Goal: Information Seeking & Learning: Learn about a topic

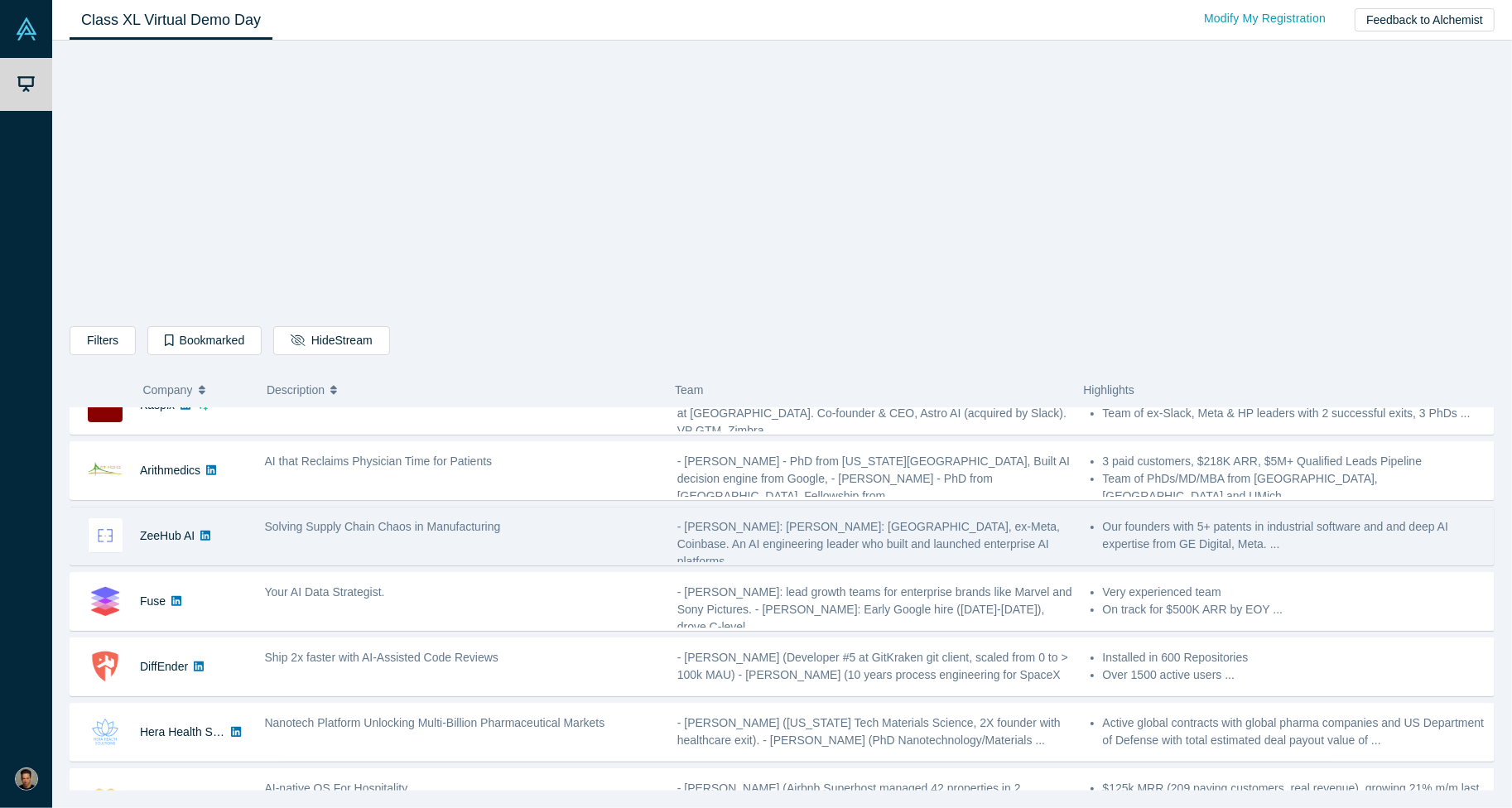
scroll to position [559, 0]
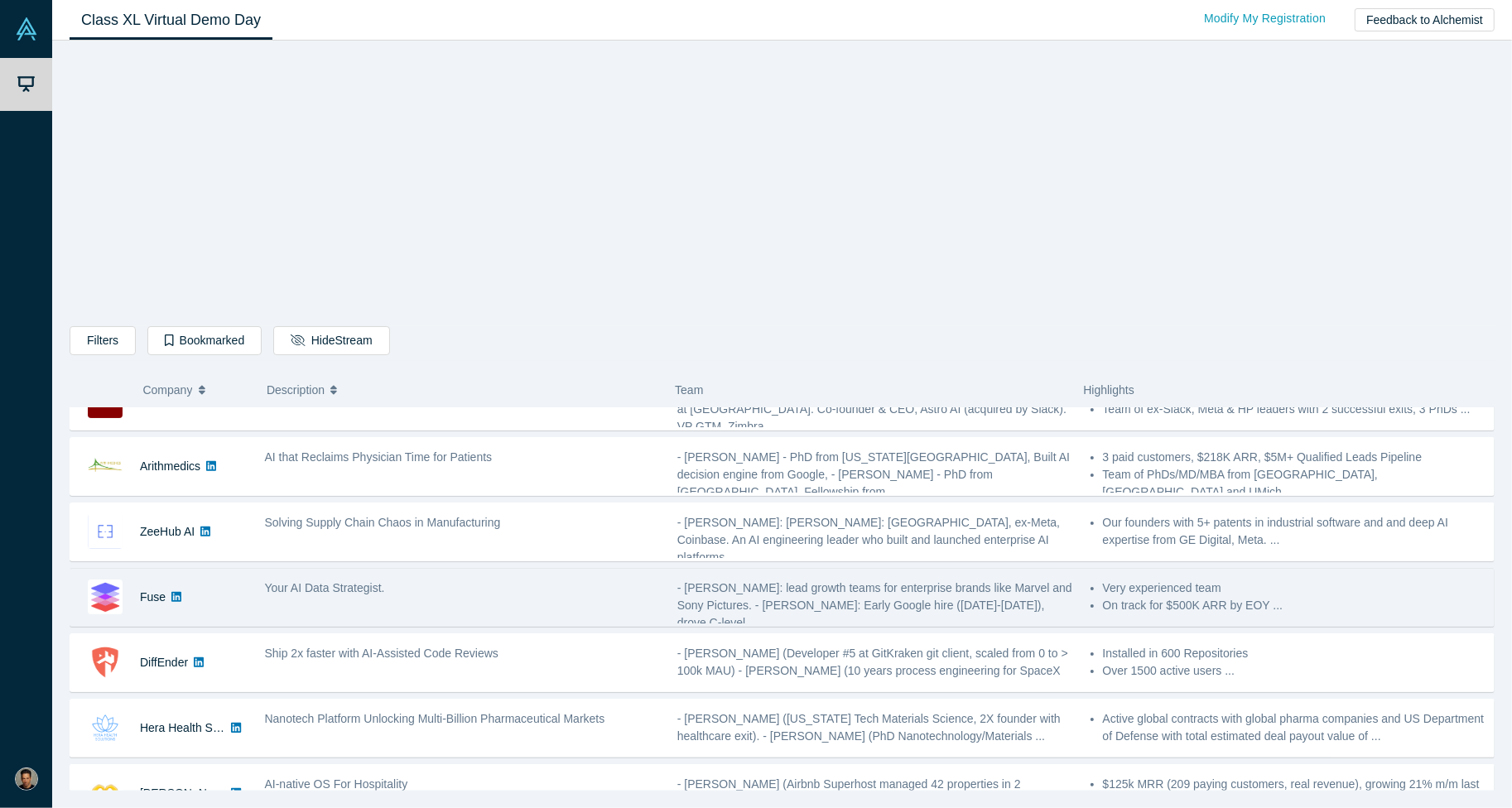
click at [174, 592] on icon at bounding box center [177, 597] width 10 height 10
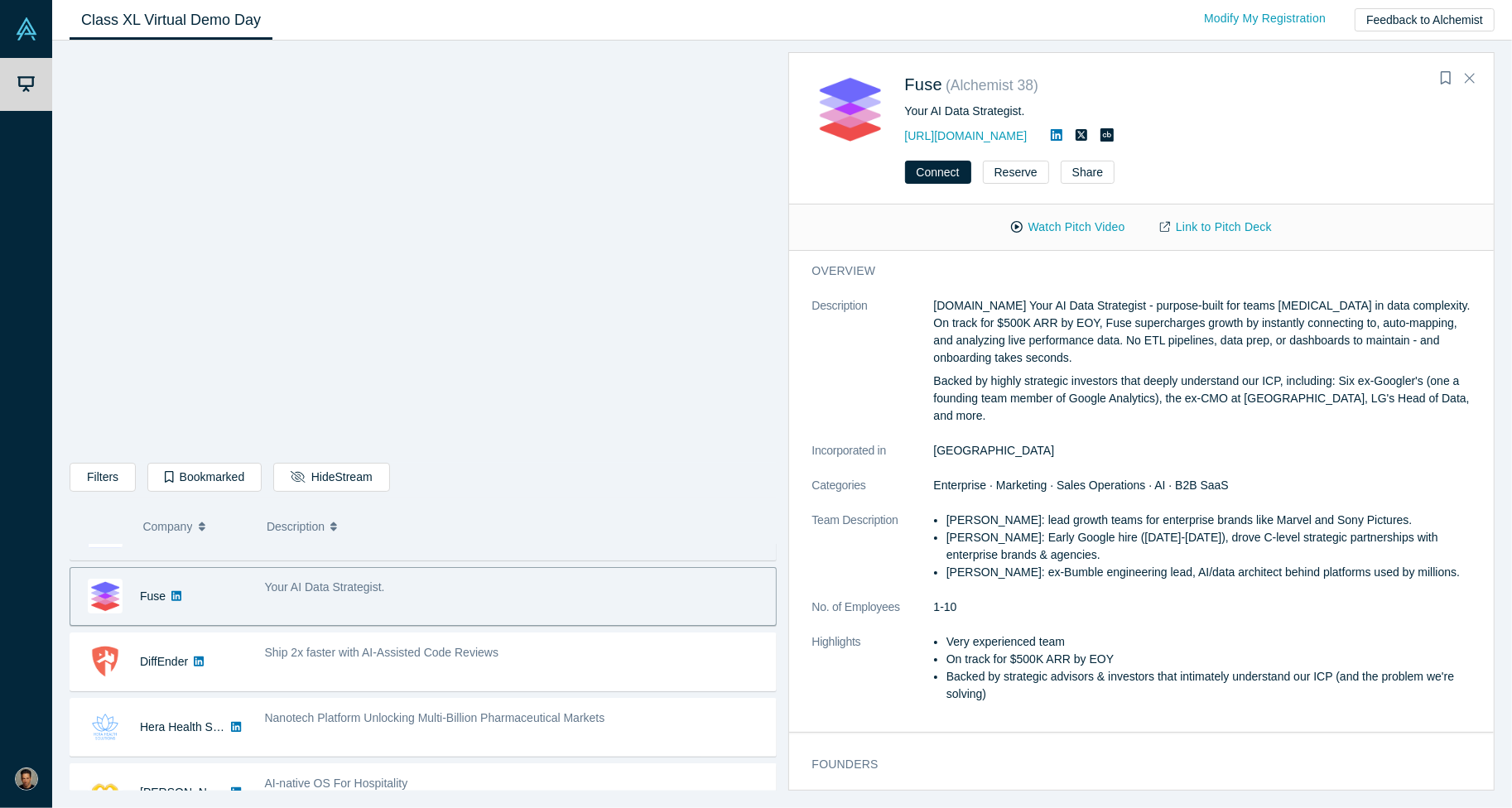
scroll to position [765, 0]
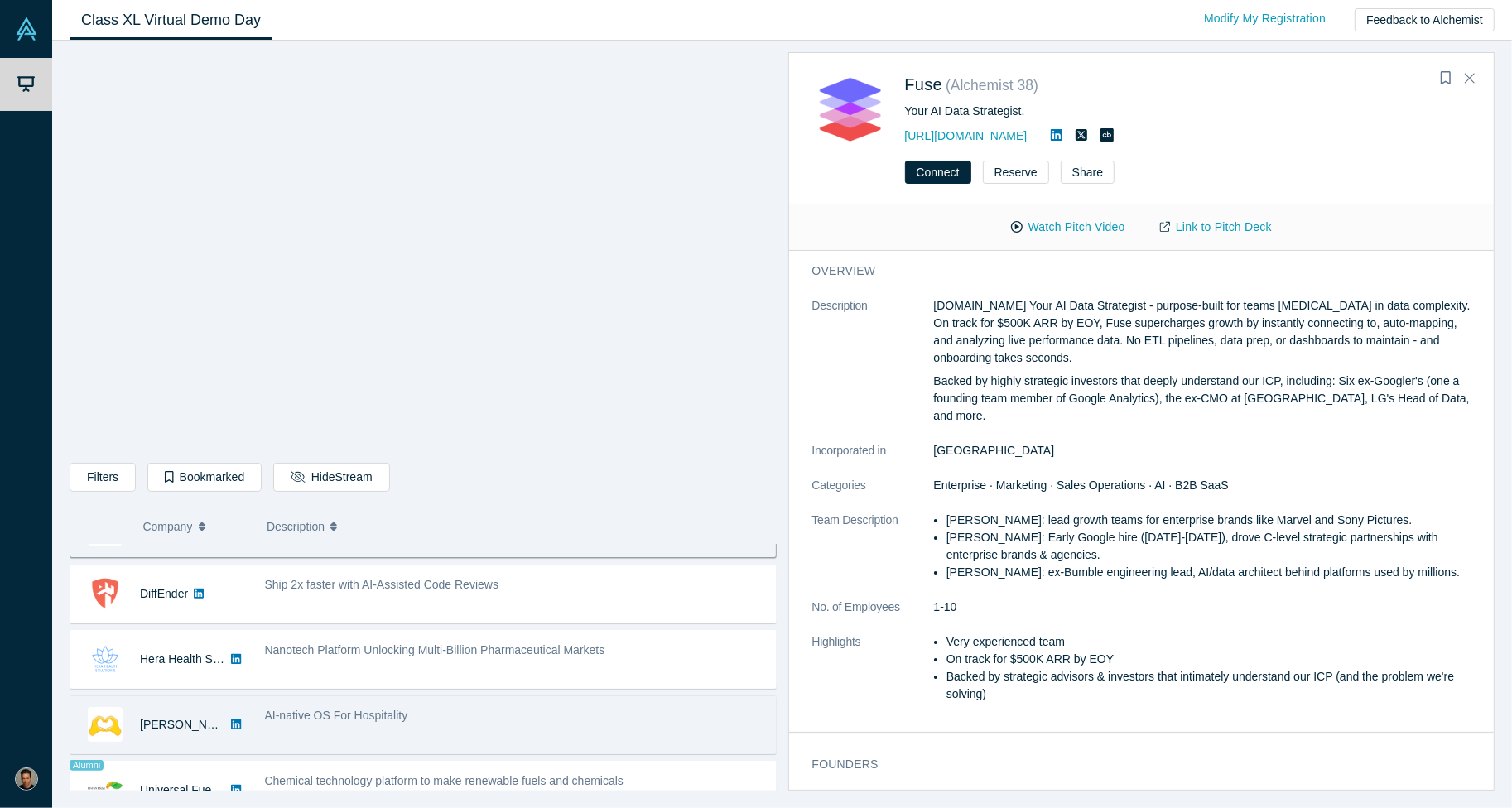
click at [231, 720] on icon at bounding box center [236, 725] width 10 height 10
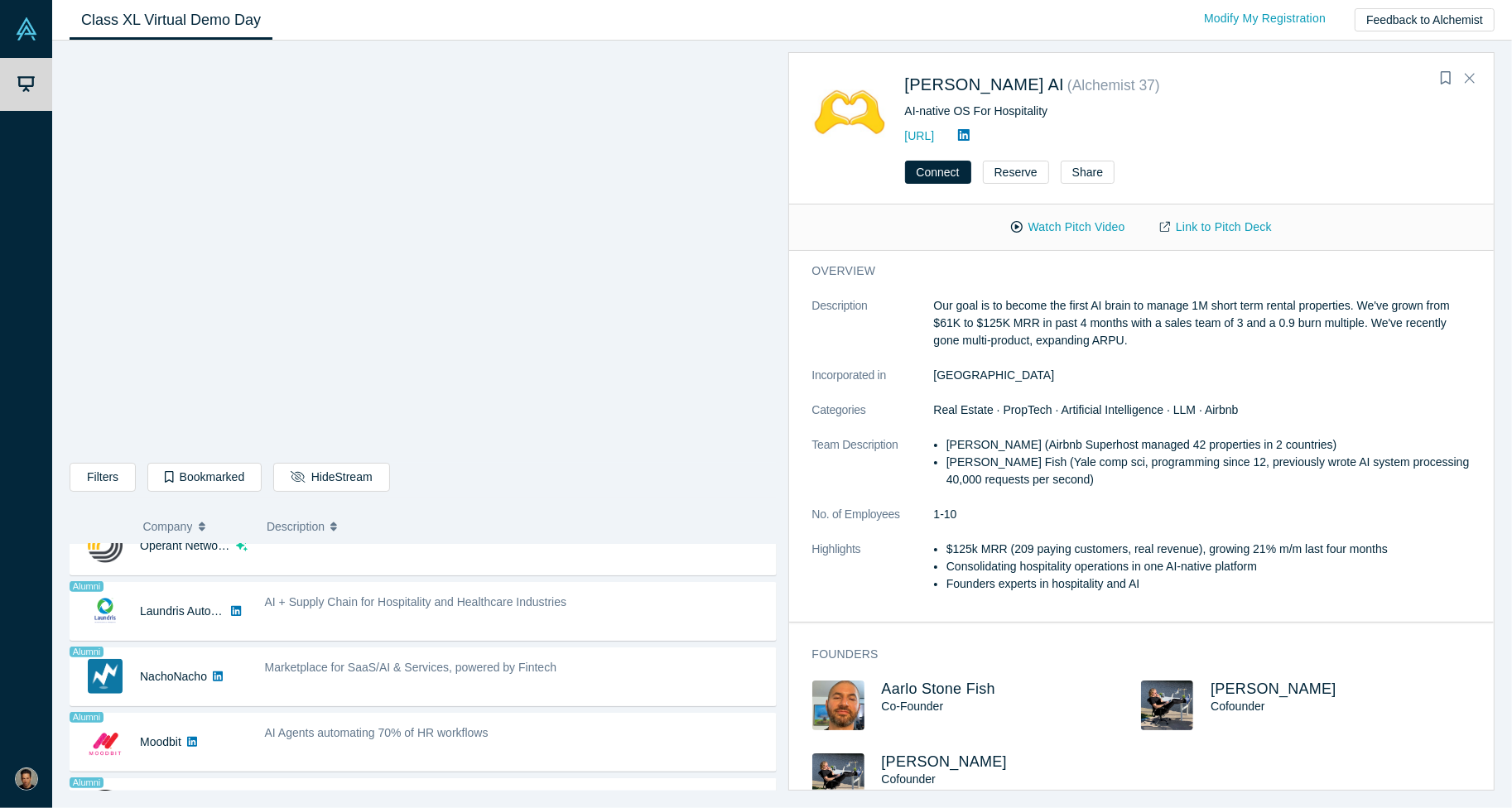
scroll to position [0, 0]
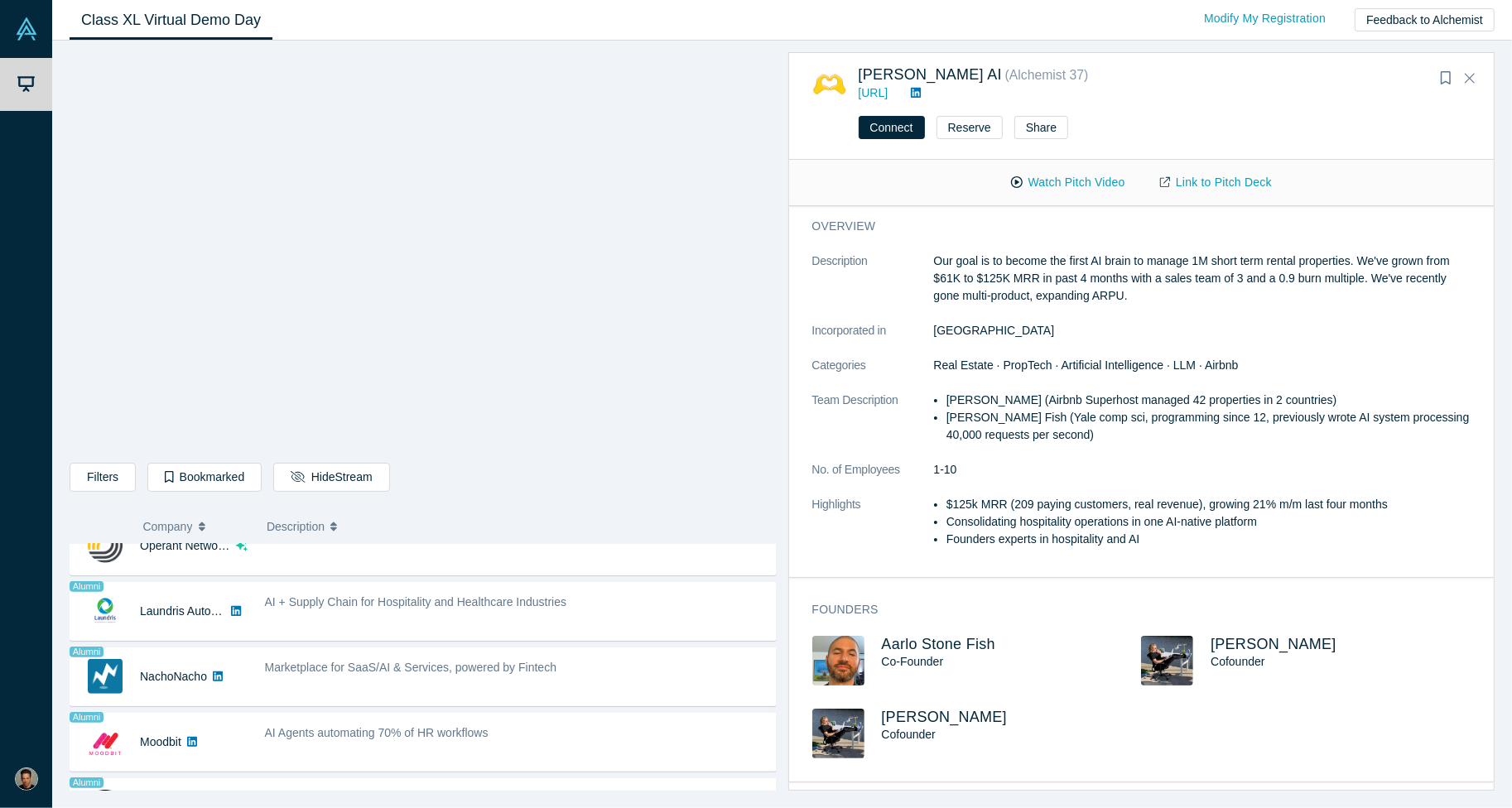
click at [846, 727] on img at bounding box center [838, 733] width 52 height 49
click at [900, 717] on span "[PERSON_NAME]" at bounding box center [945, 716] width 126 height 16
click at [1209, 191] on link "Link to Pitch Deck" at bounding box center [1216, 183] width 147 height 29
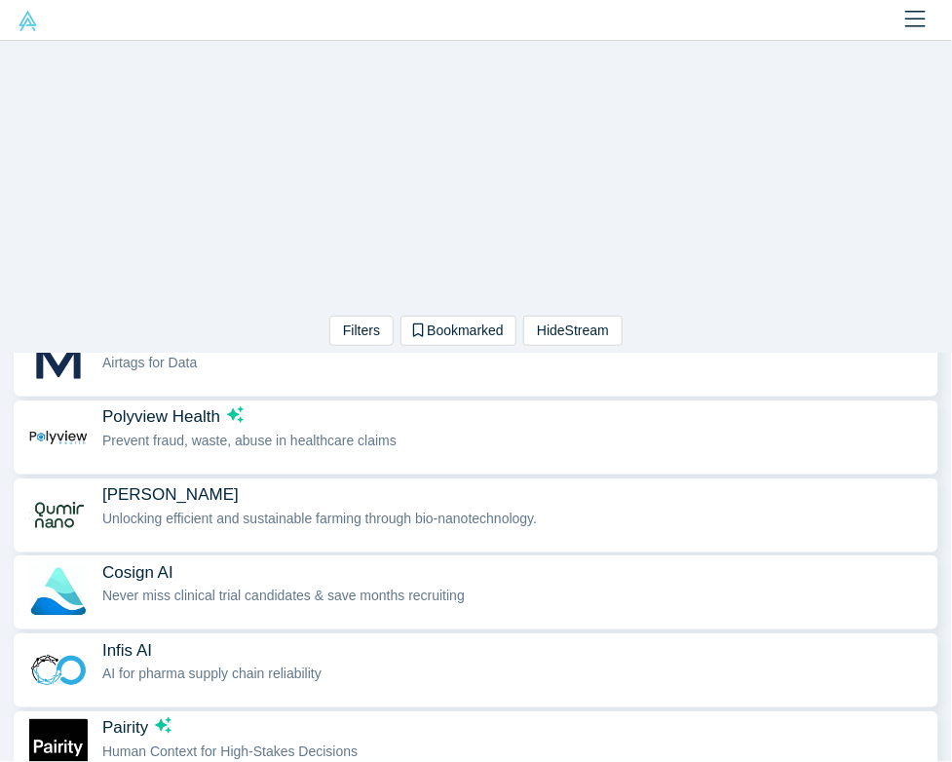
scroll to position [221, 0]
click at [152, 521] on span "Unlocking efficient and sustainable farming through bio-nanotechnology." at bounding box center [319, 520] width 435 height 16
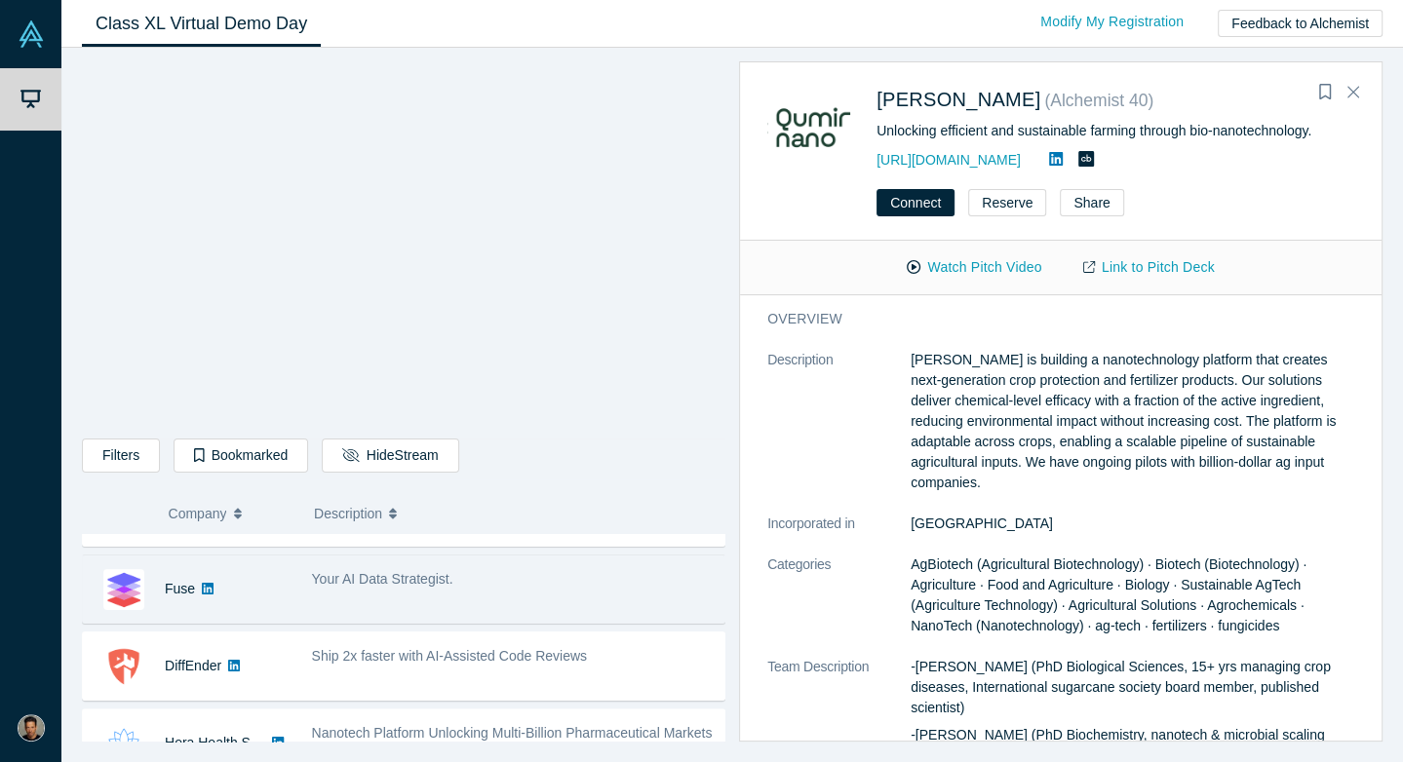
scroll to position [830, 0]
click at [195, 579] on link at bounding box center [207, 585] width 25 height 67
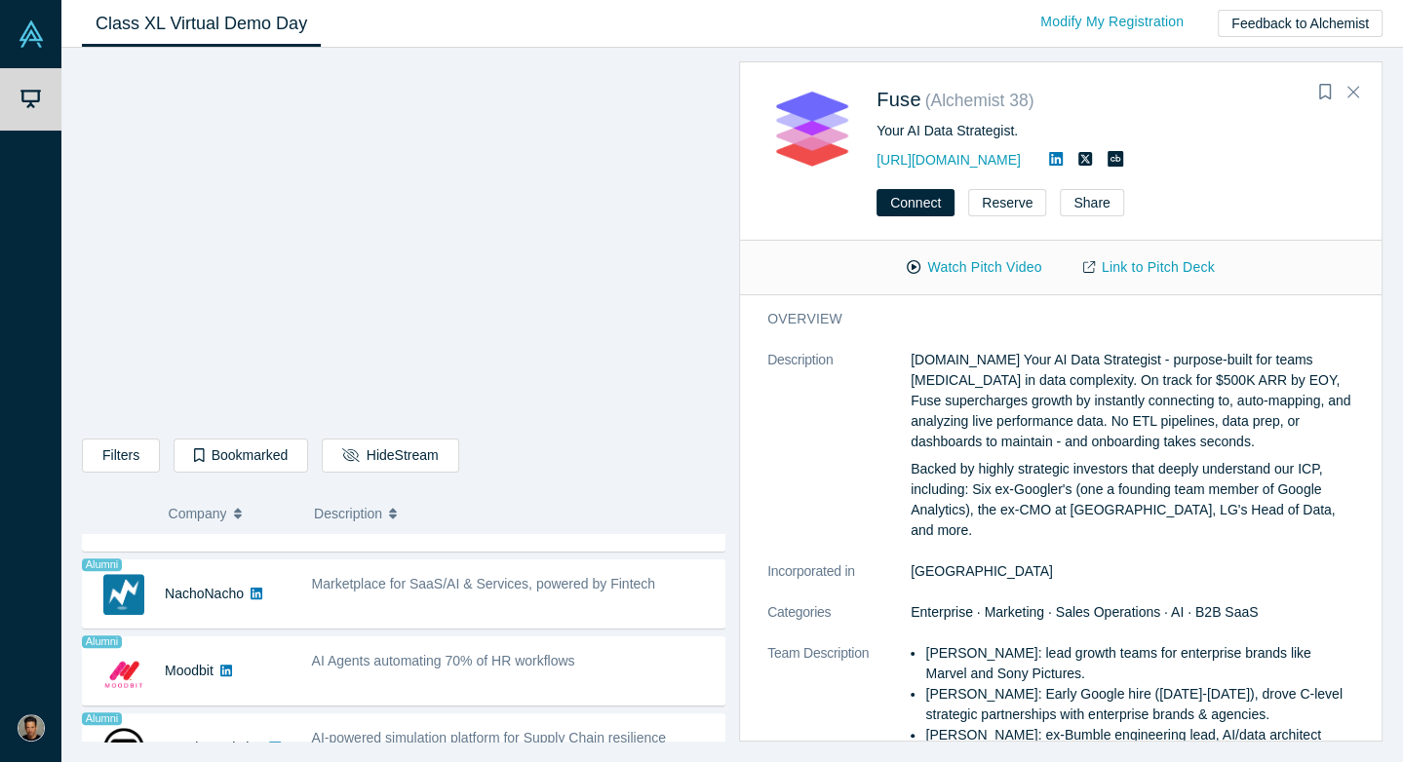
scroll to position [1439, 0]
